Goal: Transaction & Acquisition: Purchase product/service

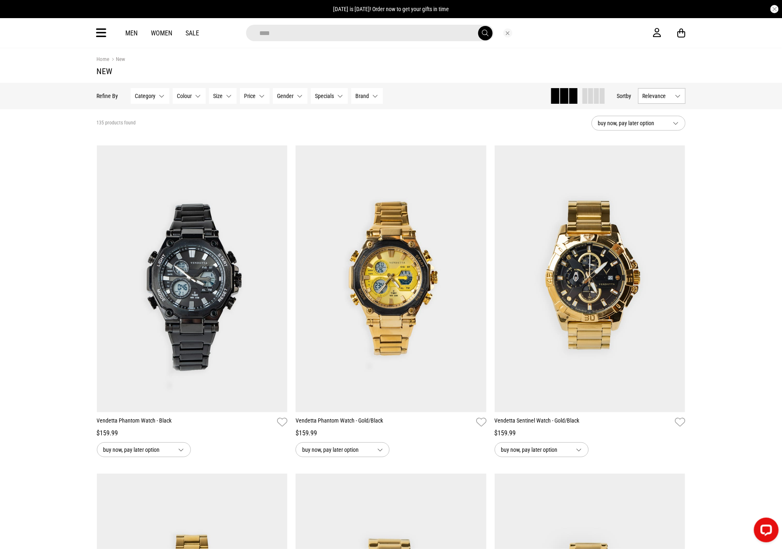
type input "****"
click at [478, 26] on button "submit" at bounding box center [485, 33] width 14 height 14
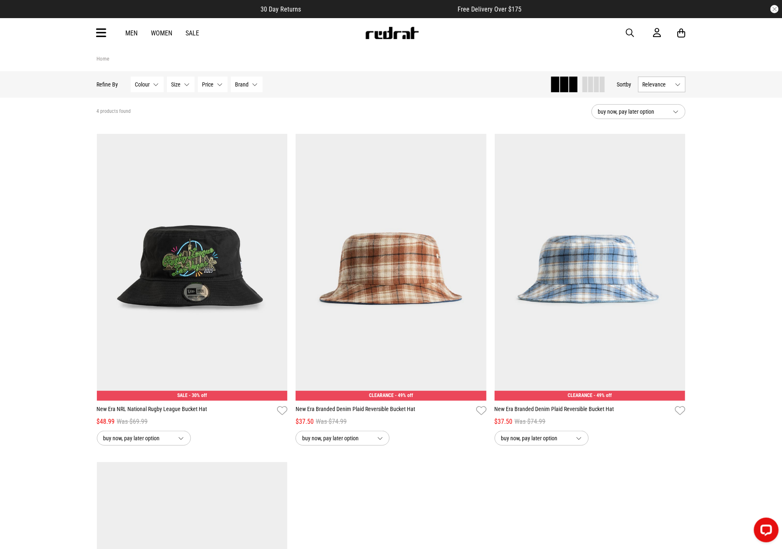
click at [101, 23] on div "Men Women Sale Sign in New Back Footwear Back Mens Back Womens Back Youth & Kid…" at bounding box center [390, 33] width 601 height 30
click at [105, 35] on icon at bounding box center [101, 33] width 10 height 14
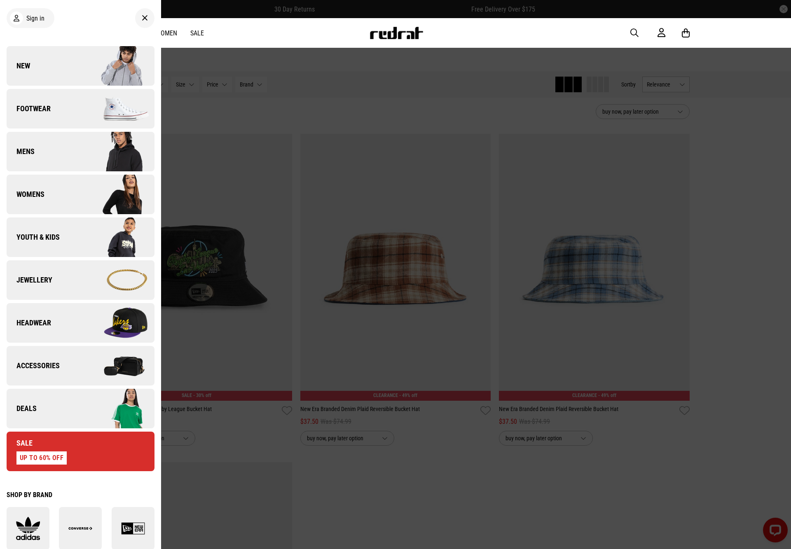
click at [81, 305] on img at bounding box center [117, 322] width 74 height 41
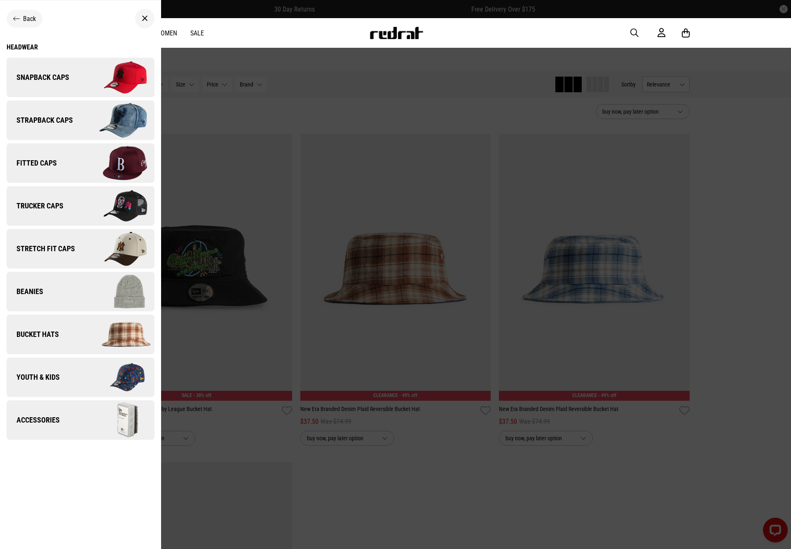
click at [107, 73] on img at bounding box center [117, 77] width 74 height 41
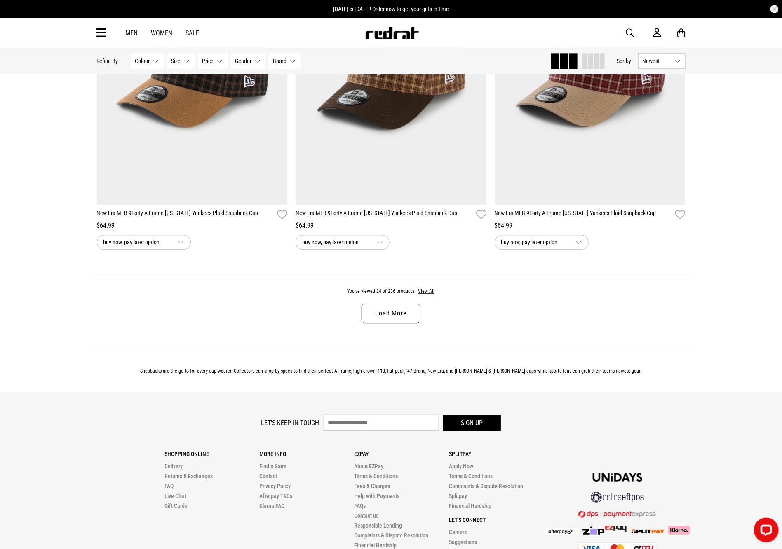
scroll to position [2524, 0]
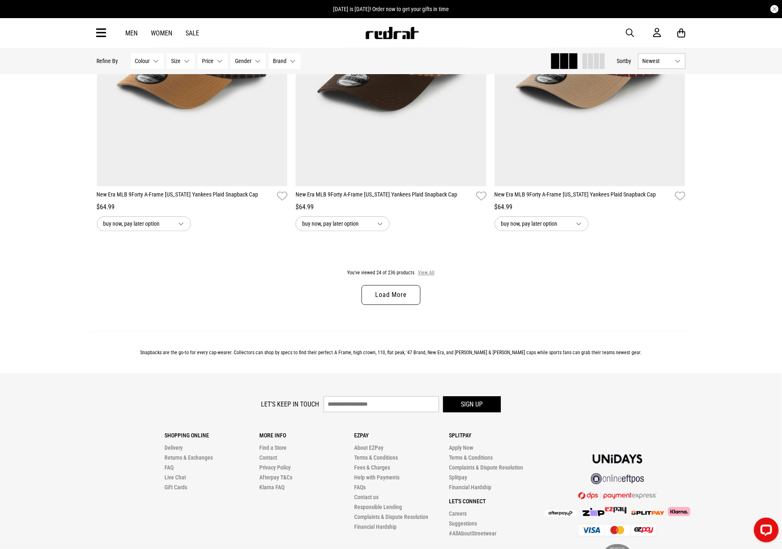
click at [422, 277] on button "View All" at bounding box center [425, 272] width 17 height 7
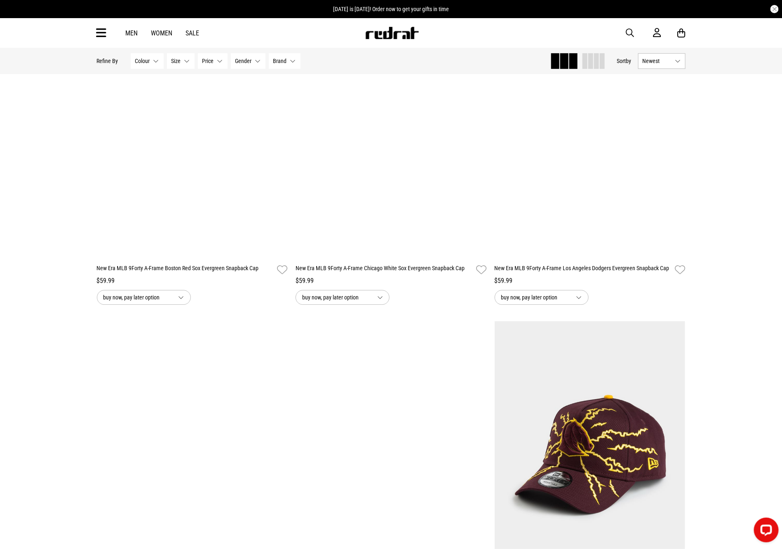
scroll to position [7492, 0]
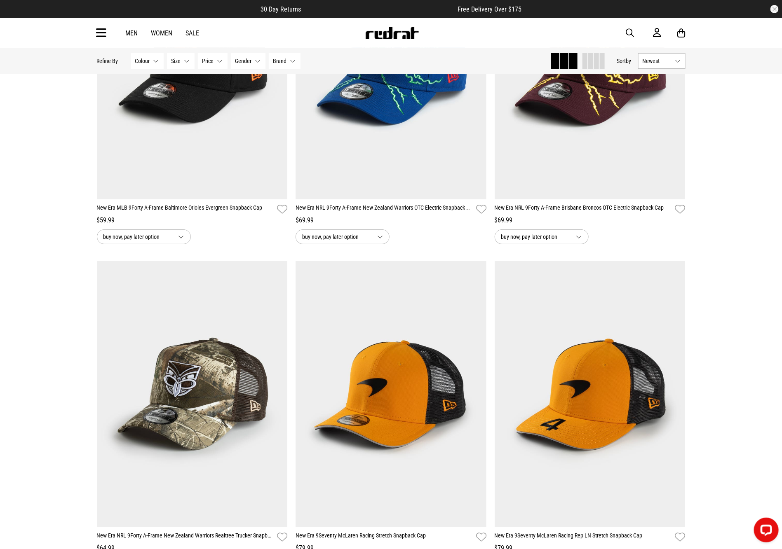
scroll to position [7841, 0]
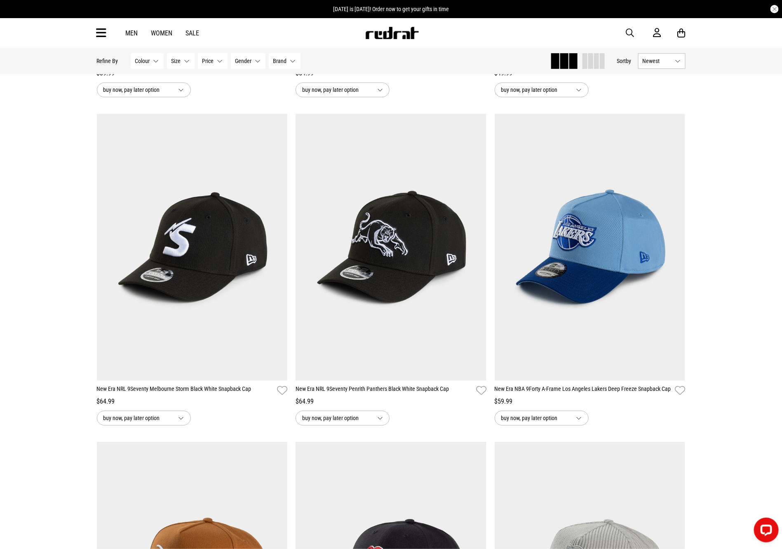
scroll to position [10551, 0]
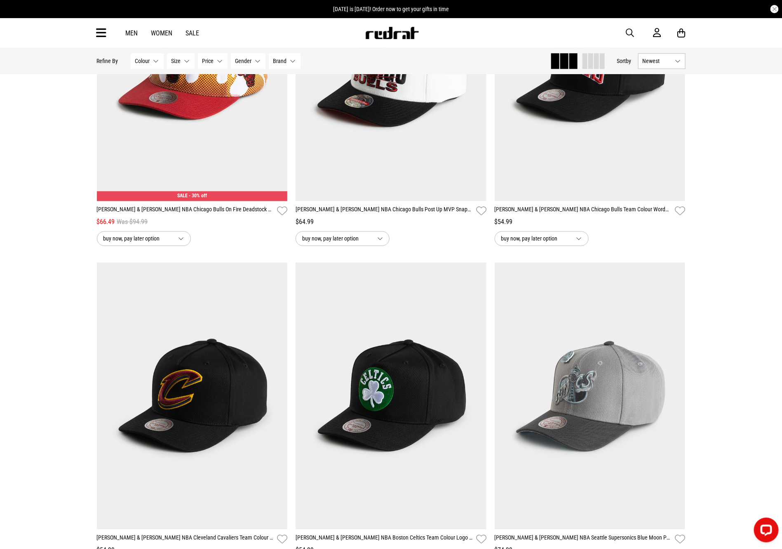
scroll to position [15058, 0]
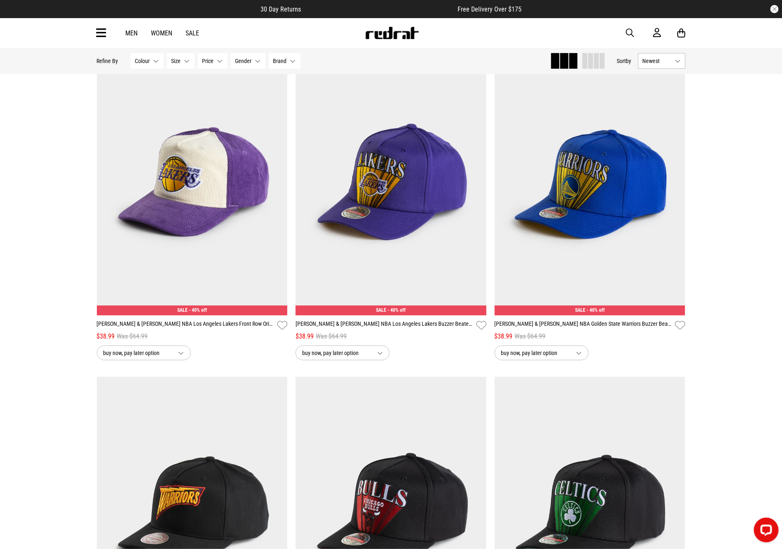
scroll to position [15874, 0]
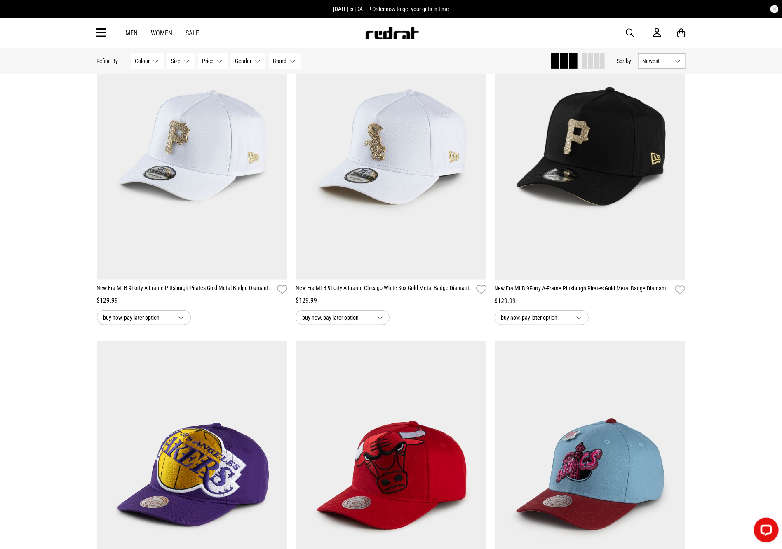
scroll to position [18740, 0]
